Goal: Transaction & Acquisition: Purchase product/service

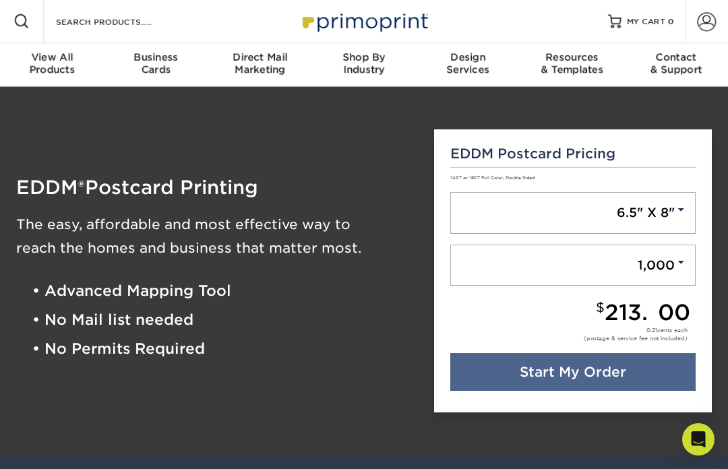
click at [270, 63] on div "Direct Mail Marketing" at bounding box center [260, 63] width 104 height 24
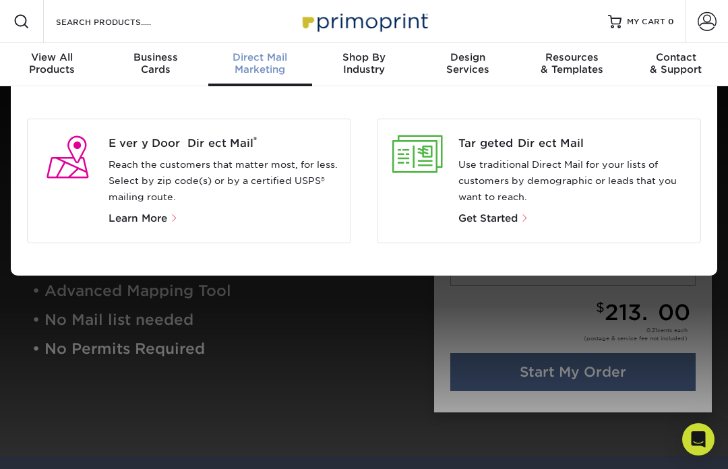
click at [628, 427] on div at bounding box center [364, 305] width 728 height 438
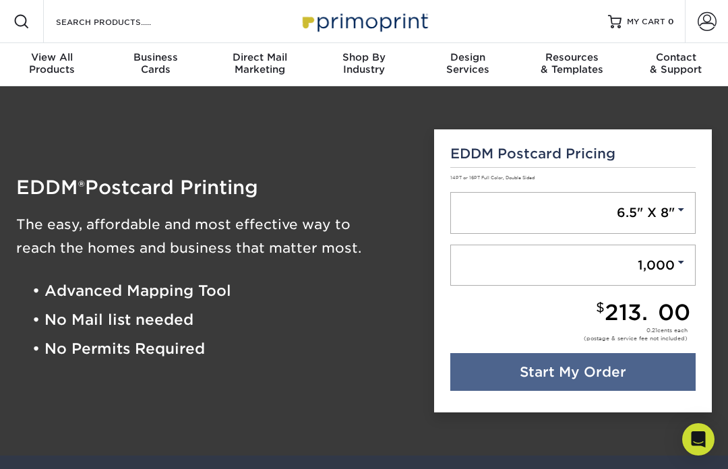
click at [656, 381] on link "Start My Order" at bounding box center [573, 372] width 246 height 38
click at [663, 200] on link "6.5" X 8"" at bounding box center [573, 213] width 246 height 42
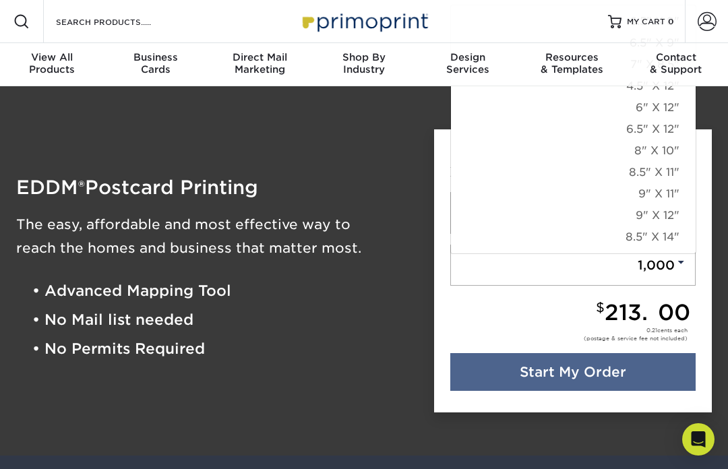
click at [684, 208] on link "9" X 12"" at bounding box center [573, 216] width 245 height 22
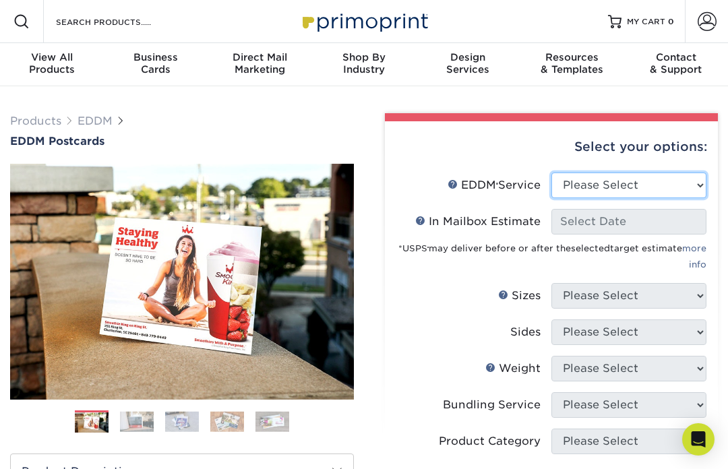
click at [643, 189] on select "Please Select Full Service Print Only" at bounding box center [628, 186] width 155 height 26
select select "full_service"
select select "-1"
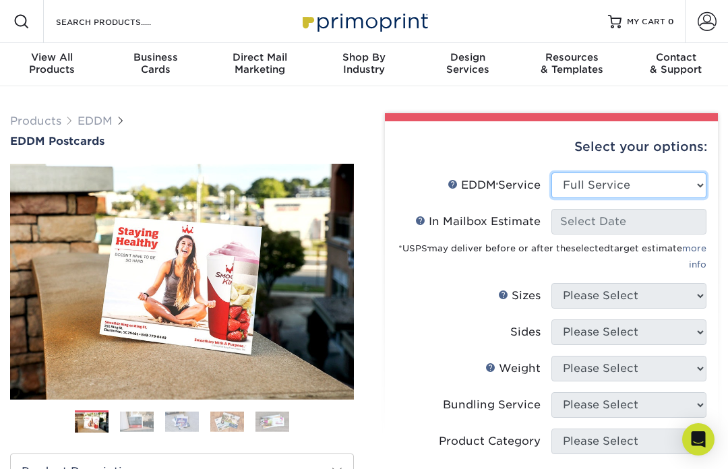
select select "-1"
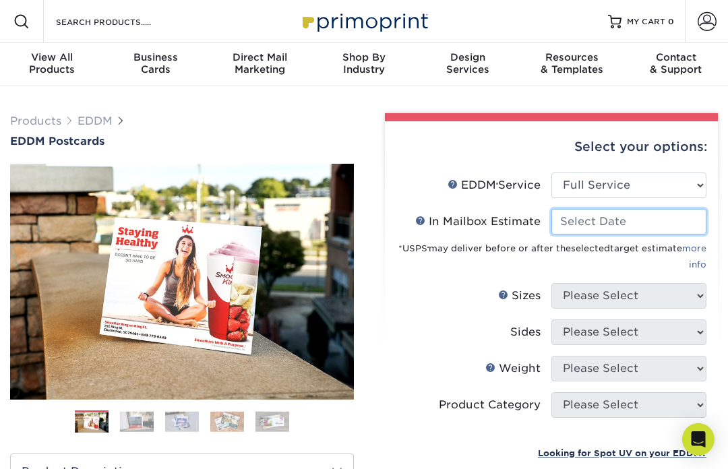
click at [648, 214] on input "In Mailbox Estimate Help In Mailbox Estimate" at bounding box center [628, 222] width 155 height 26
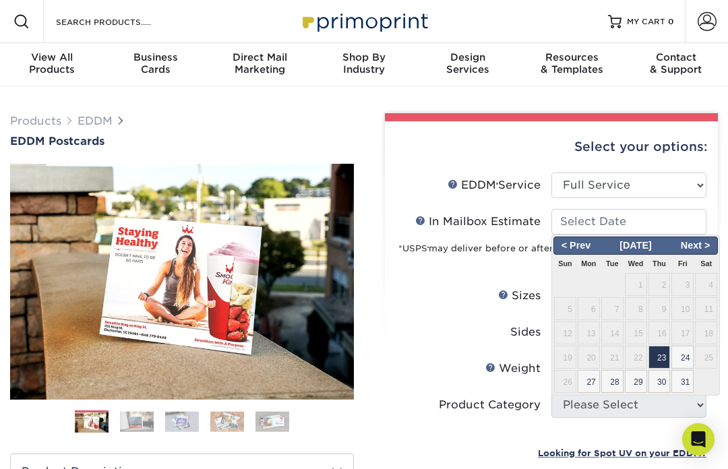
click at [660, 380] on span "30" at bounding box center [659, 381] width 22 height 23
type input "[DATE]"
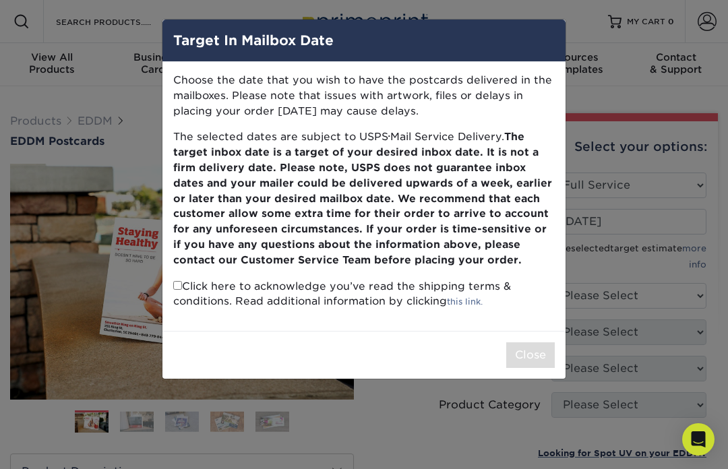
click at [179, 281] on input "checkbox" at bounding box center [177, 285] width 9 height 9
checkbox input "true"
click at [533, 355] on button "Close" at bounding box center [530, 355] width 49 height 26
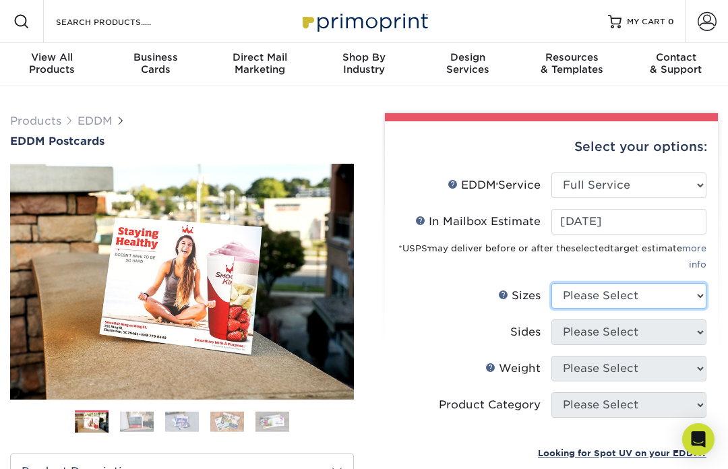
click at [661, 293] on select "Please Select 4.5" x 12" 6" x 12" 6.5" x 8" 6.5" x 9" 6.5" x 12" 7" x 8.5" 8" x…" at bounding box center [628, 296] width 155 height 26
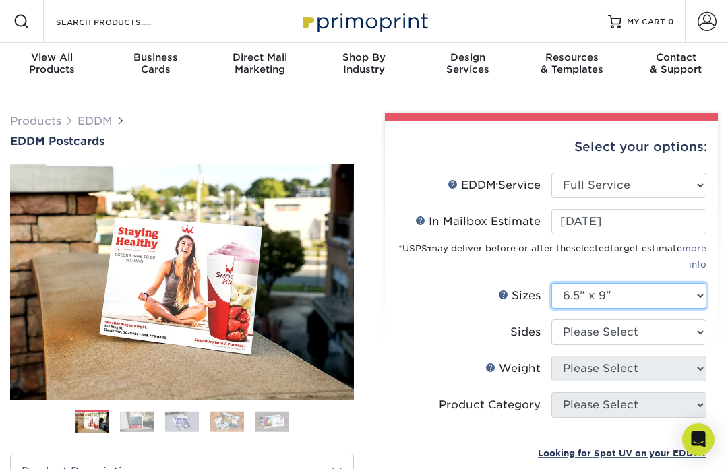
click at [655, 293] on select "Please Select 4.5" x 12" 6" x 12" 6.5" x 8" 6.5" x 9" 6.5" x 12" 7" x 8.5" 8" x…" at bounding box center [628, 296] width 155 height 26
select select "7.00x8.50"
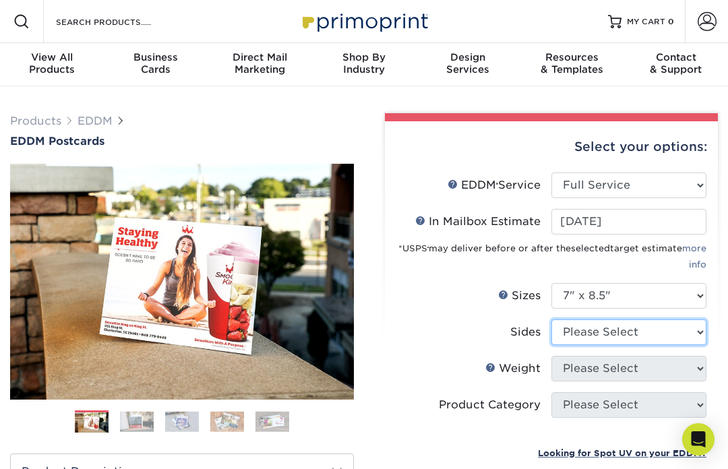
click at [627, 330] on select "Please Select Print Both Sides Print Front Only" at bounding box center [628, 333] width 155 height 26
select select "13abbda7-1d64-4f25-8bb2-c179b224825d"
